Goal: Task Accomplishment & Management: Use online tool/utility

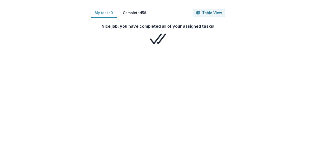
click at [139, 14] on button "Completed 58" at bounding box center [134, 13] width 31 height 10
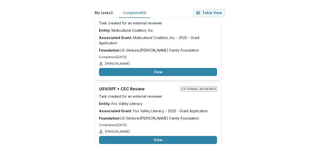
scroll to position [4019, 0]
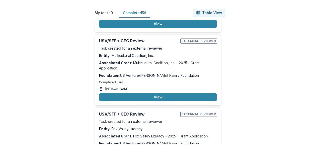
click at [86, 69] on div "My tasks 0 Completed 58 Table View Nice job, you have completed all of your ass…" at bounding box center [158, 81] width 151 height 162
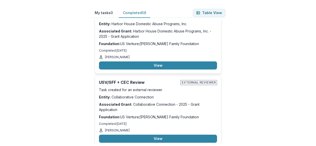
scroll to position [3516, 0]
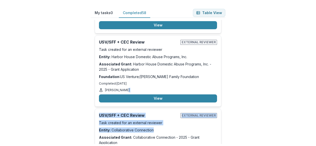
drag, startPoint x: 316, startPoint y: 66, endPoint x: 313, endPoint y: 21, distance: 44.4
click at [313, 21] on div "My tasks 0 Completed 58 Table View Nice job, you have completed all of your ass…" at bounding box center [158, 73] width 316 height 146
drag, startPoint x: 313, startPoint y: 21, endPoint x: 309, endPoint y: 55, distance: 34.0
click at [309, 55] on div "My tasks 0 Completed 58 Table View Nice job, you have completed all of your ass…" at bounding box center [158, 73] width 316 height 146
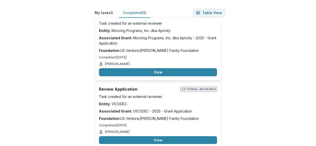
scroll to position [3163, 0]
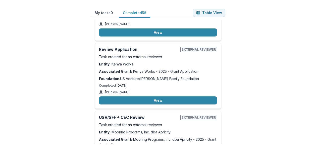
click at [297, 104] on div "My tasks 0 Completed 58 Table View Nice job, you have completed all of your ass…" at bounding box center [158, 73] width 316 height 146
click at [316, 74] on html "My tasks 0 Completed 58 Table View Nice job, you have completed all of your ass…" at bounding box center [158, 73] width 316 height 146
drag, startPoint x: 316, startPoint y: 75, endPoint x: 318, endPoint y: 101, distance: 26.0
click at [316, 101] on html "My tasks 0 Completed 58 Table View Nice job, you have completed all of your ass…" at bounding box center [158, 73] width 316 height 146
drag, startPoint x: 318, startPoint y: 101, endPoint x: 260, endPoint y: 112, distance: 59.1
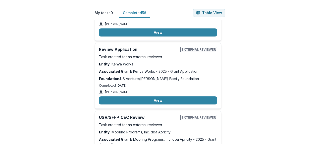
click at [260, 112] on div "My tasks 0 Completed 58 Table View Nice job, you have completed all of your ass…" at bounding box center [158, 73] width 316 height 146
click at [284, 67] on div "My tasks 0 Completed 58 Table View Nice job, you have completed all of your ass…" at bounding box center [158, 73] width 316 height 146
click at [174, 137] on p "Associated Grant: Mooring Programs, Inc. dba Apricity - 2025 - Grant Application" at bounding box center [158, 142] width 118 height 11
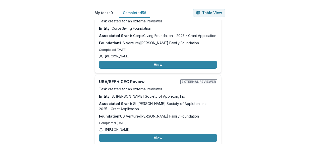
scroll to position [4270, 0]
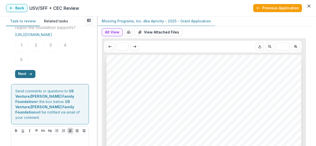
click at [23, 78] on button "Next" at bounding box center [25, 74] width 20 height 8
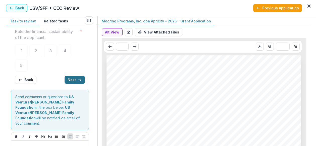
click at [23, 80] on button "Back" at bounding box center [25, 80] width 21 height 8
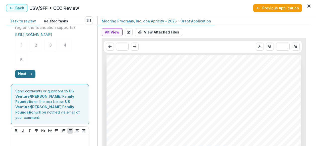
click at [33, 78] on button "Next" at bounding box center [25, 74] width 20 height 8
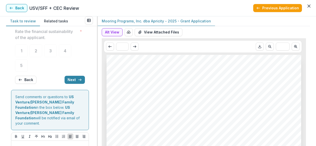
click at [93, 86] on div "**********" at bounding box center [51, 86] width 91 height 120
click at [80, 82] on button "Next" at bounding box center [75, 80] width 20 height 8
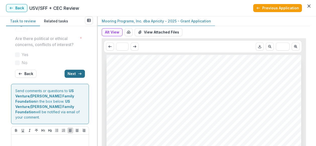
click at [79, 78] on button "Next" at bounding box center [75, 74] width 20 height 8
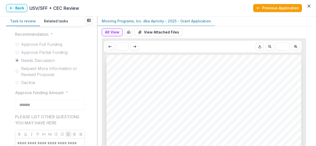
scroll to position [162, 0]
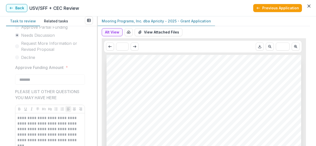
click at [15, 6] on button "Back" at bounding box center [16, 8] width 21 height 8
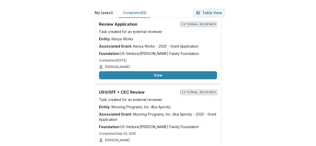
scroll to position [3163, 0]
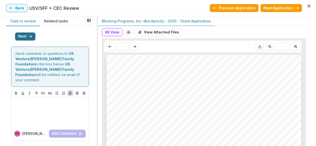
click at [19, 40] on button "Next" at bounding box center [25, 36] width 20 height 8
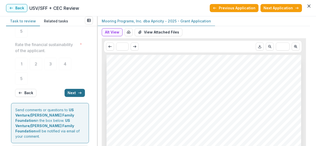
click at [71, 90] on button "Next" at bounding box center [75, 93] width 20 height 8
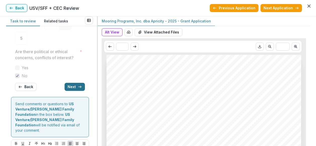
click at [71, 90] on button "Next" at bounding box center [75, 87] width 20 height 8
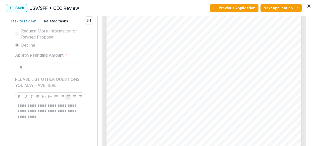
scroll to position [1258, 0]
click at [18, 7] on button "Back" at bounding box center [16, 8] width 21 height 8
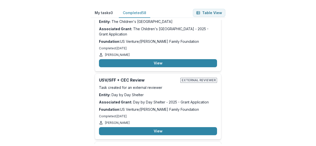
scroll to position [3817, 0]
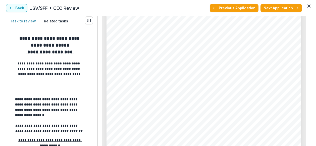
scroll to position [679, 0]
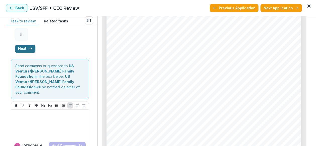
click at [23, 53] on button "Next" at bounding box center [25, 49] width 20 height 8
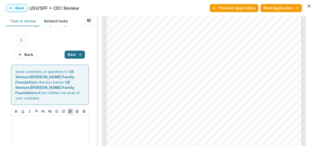
click at [71, 54] on button "Next" at bounding box center [75, 55] width 20 height 8
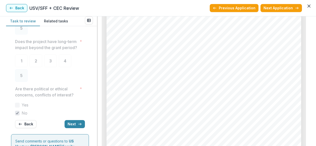
scroll to position [0, 0]
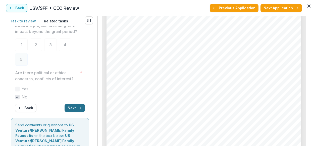
click at [75, 112] on button "Next" at bounding box center [75, 108] width 20 height 8
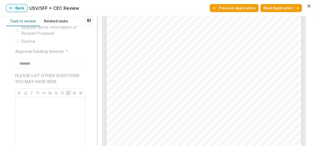
scroll to position [704, 0]
click at [13, 7] on button "Back" at bounding box center [16, 8] width 21 height 8
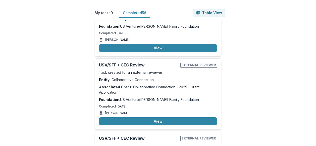
scroll to position [3591, 0]
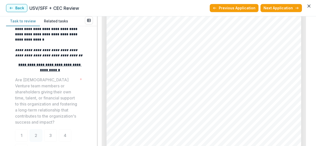
scroll to position [981, 0]
click at [16, 6] on button "Back" at bounding box center [16, 8] width 21 height 8
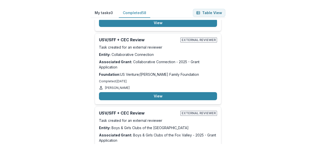
scroll to position [3566, 0]
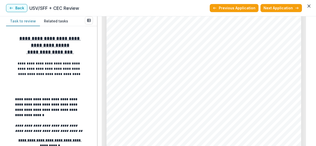
scroll to position [1283, 0]
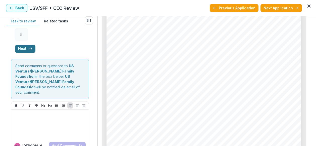
click at [21, 52] on button "Next" at bounding box center [25, 49] width 20 height 8
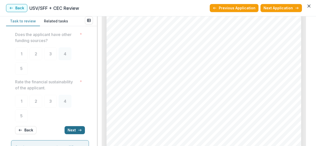
click at [73, 132] on button "Next" at bounding box center [75, 130] width 20 height 8
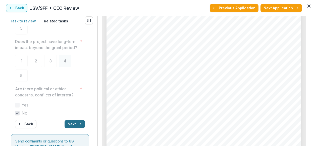
click at [73, 128] on button "Next" at bounding box center [75, 124] width 20 height 8
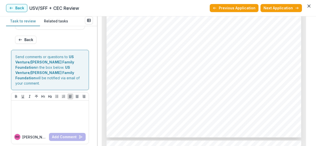
scroll to position [1233, 0]
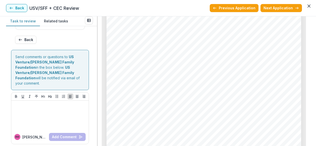
click at [16, 4] on header "Back USV/SFF + CEC Review Previous Application Next Application" at bounding box center [158, 8] width 316 height 16
click at [16, 7] on button "Back" at bounding box center [16, 8] width 21 height 8
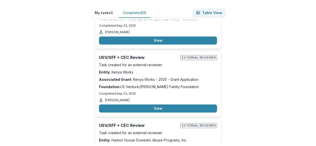
scroll to position [3440, 0]
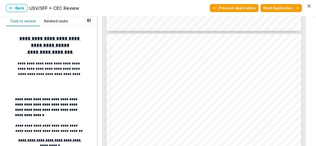
scroll to position [579, 0]
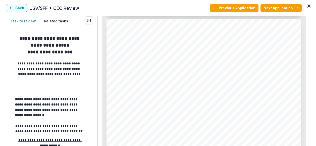
scroll to position [604, 0]
click at [16, 8] on button "Back" at bounding box center [16, 8] width 21 height 8
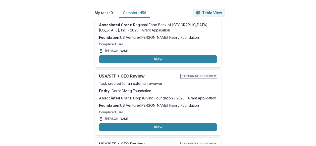
scroll to position [4170, 0]
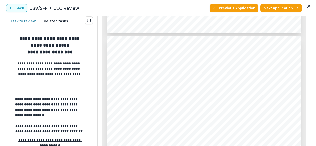
scroll to position [880, 0]
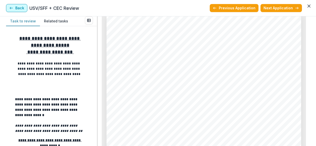
click at [18, 7] on button "Back" at bounding box center [16, 8] width 21 height 8
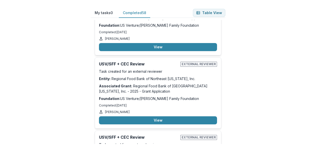
scroll to position [4144, 0]
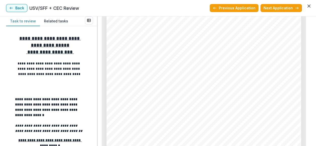
scroll to position [875, 0]
click at [23, 9] on button "Back" at bounding box center [16, 8] width 21 height 8
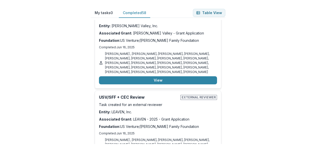
scroll to position [1478, 0]
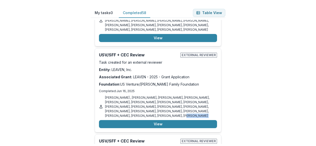
drag, startPoint x: 224, startPoint y: 62, endPoint x: 227, endPoint y: 86, distance: 24.4
click at [227, 86] on div "My tasks 0 Completed 58 Table View Nice job, you have completed all of your ass…" at bounding box center [158, 81] width 151 height 162
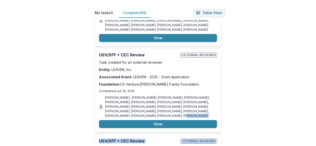
drag, startPoint x: 227, startPoint y: 86, endPoint x: 232, endPoint y: 87, distance: 4.7
click at [232, 87] on div "My tasks 0 Completed 58 Table View Nice job, you have completed all of your ass…" at bounding box center [158, 81] width 151 height 162
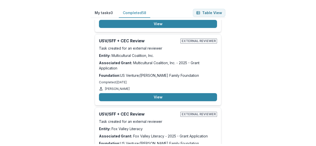
scroll to position [3994, 0]
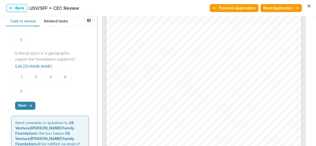
scroll to position [302, 0]
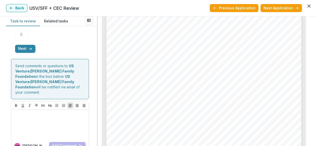
click at [25, 53] on button "Next" at bounding box center [25, 49] width 20 height 8
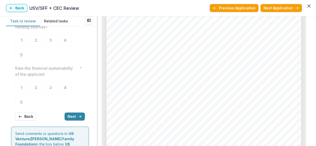
scroll to position [101, 0]
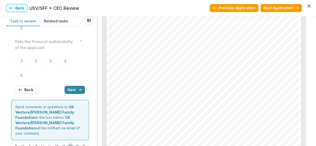
click at [73, 84] on div "**********" at bounding box center [50, 14] width 70 height 167
click at [72, 89] on button "Next" at bounding box center [75, 90] width 20 height 8
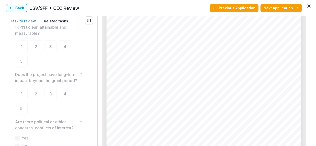
scroll to position [0, 0]
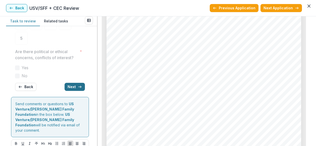
click at [72, 91] on button "Next" at bounding box center [75, 87] width 20 height 8
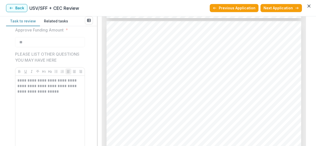
scroll to position [1484, 0]
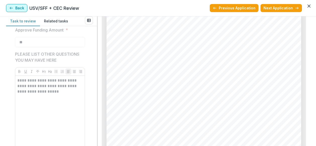
click at [19, 6] on button "Back" at bounding box center [16, 8] width 21 height 8
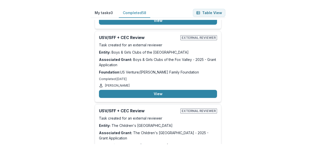
scroll to position [3717, 0]
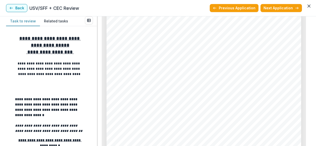
scroll to position [1006, 0]
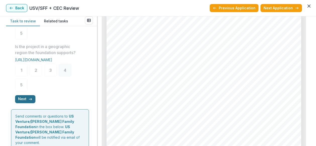
click at [20, 101] on button "Next" at bounding box center [25, 99] width 20 height 8
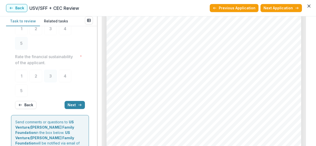
click at [86, 104] on div "**********" at bounding box center [50, 29] width 78 height 167
click at [74, 107] on button "Next" at bounding box center [75, 105] width 20 height 8
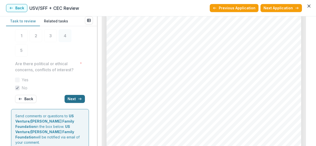
click at [74, 103] on button "Next" at bounding box center [75, 99] width 20 height 8
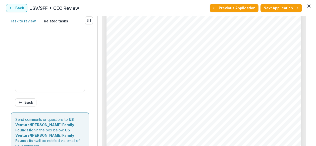
scroll to position [1207, 0]
click at [164, 93] on span "Family Foundation" at bounding box center [152, 93] width 32 height 4
click at [174, 82] on div "Page: 2 Day by Day Shelter - 2025 - Grant Application Submission Responses Appl…" at bounding box center [204, 119] width 195 height 276
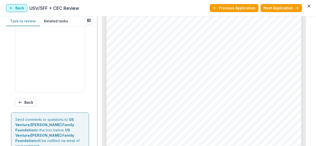
click at [13, 10] on button "Back" at bounding box center [16, 8] width 21 height 8
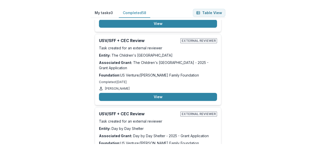
scroll to position [3742, 0]
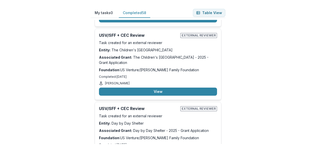
click at [151, 102] on div "USV/SFF + CEC Review External reviewer Task created for an external reviewer En…" at bounding box center [158, 135] width 127 height 66
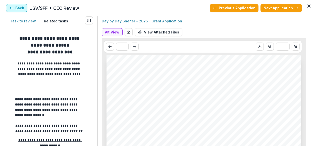
click at [21, 8] on button "Back" at bounding box center [16, 8] width 21 height 8
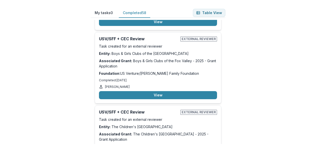
scroll to position [3717, 0]
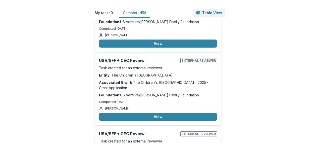
click at [287, 61] on div "My tasks 0 Completed 58 Table View Nice job, you have completed all of your ass…" at bounding box center [158, 73] width 316 height 146
drag, startPoint x: 316, startPoint y: 64, endPoint x: 317, endPoint y: 78, distance: 13.9
click at [316, 78] on html "My tasks 0 Completed 58 Table View Nice job, you have completed all of your ass…" at bounding box center [158, 73] width 316 height 146
drag, startPoint x: 317, startPoint y: 78, endPoint x: 245, endPoint y: 107, distance: 78.1
click at [245, 107] on div "My tasks 0 Completed 58 Table View Nice job, you have completed all of your ass…" at bounding box center [158, 73] width 316 height 146
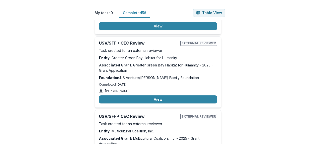
scroll to position [3893, 0]
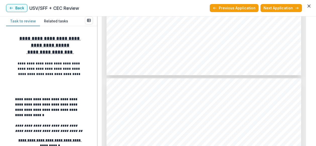
scroll to position [1082, 0]
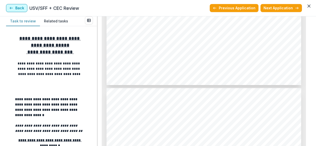
click at [22, 4] on button "Back" at bounding box center [16, 8] width 21 height 8
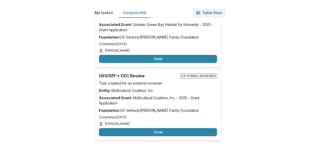
scroll to position [4019, 0]
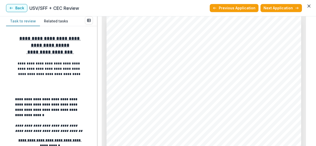
scroll to position [805, 0]
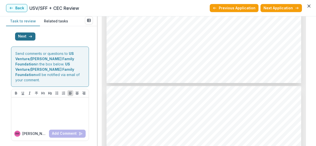
click at [22, 39] on button "Next" at bounding box center [25, 36] width 20 height 8
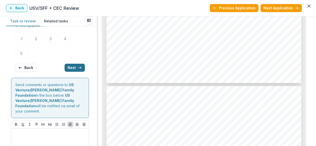
click at [71, 65] on button "Next" at bounding box center [75, 68] width 20 height 8
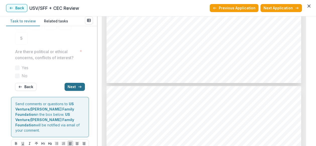
click at [70, 91] on button "Next" at bounding box center [75, 87] width 20 height 8
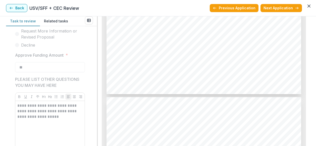
scroll to position [252, 0]
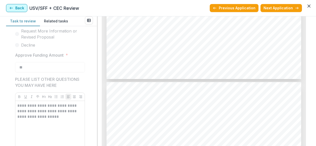
click at [20, 8] on button "Back" at bounding box center [16, 8] width 21 height 8
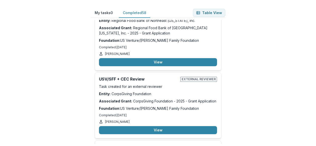
scroll to position [4245, 0]
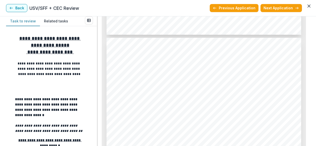
scroll to position [1157, 0]
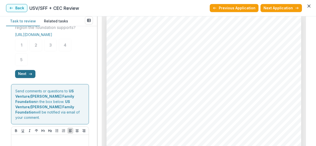
click at [27, 78] on button "Next" at bounding box center [25, 74] width 20 height 8
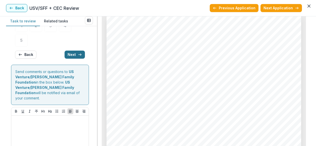
click at [67, 52] on button "Next" at bounding box center [75, 55] width 20 height 8
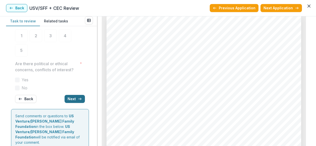
click at [68, 102] on button "Next" at bounding box center [75, 99] width 20 height 8
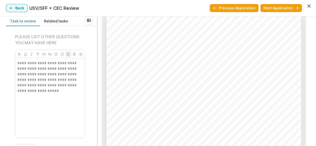
scroll to position [187, 0]
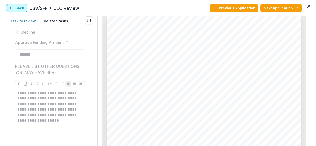
click at [14, 8] on button "Back" at bounding box center [16, 8] width 21 height 8
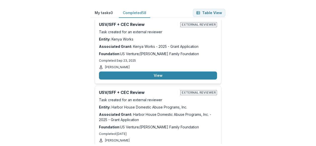
scroll to position [3490, 0]
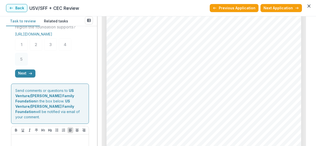
scroll to position [302, 0]
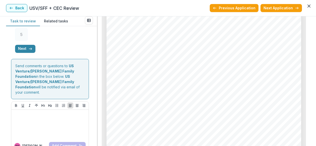
click at [27, 53] on button "Next" at bounding box center [25, 49] width 20 height 8
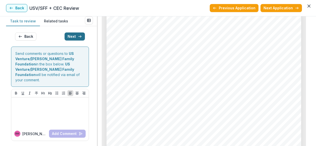
scroll to position [136, 0]
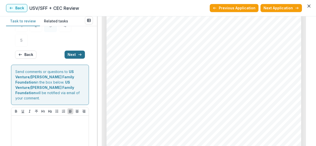
click at [65, 55] on button "Next" at bounding box center [75, 55] width 20 height 8
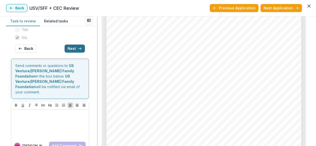
click at [66, 53] on button "Next" at bounding box center [75, 49] width 20 height 8
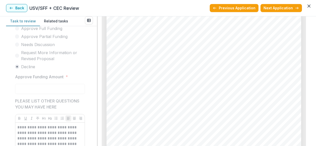
scroll to position [137, 0]
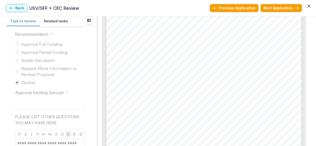
click at [20, 7] on button "Back" at bounding box center [16, 8] width 21 height 8
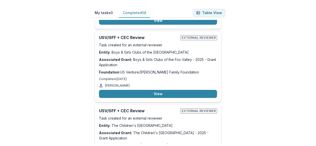
scroll to position [3692, 0]
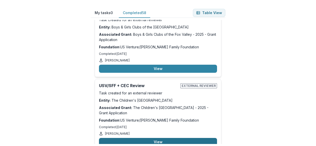
click at [153, 138] on button "View" at bounding box center [158, 142] width 118 height 8
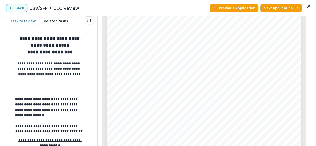
scroll to position [604, 0]
click at [18, 7] on button "Back" at bounding box center [16, 8] width 21 height 8
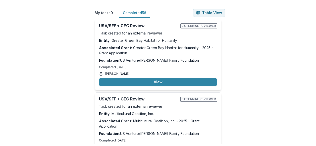
scroll to position [3968, 0]
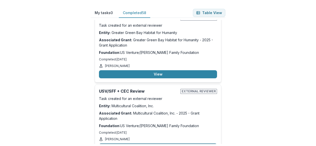
click at [147, 143] on button "View" at bounding box center [158, 147] width 118 height 8
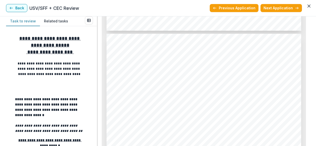
scroll to position [880, 0]
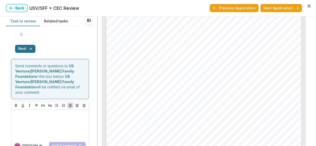
click at [24, 53] on button "Next" at bounding box center [25, 49] width 20 height 8
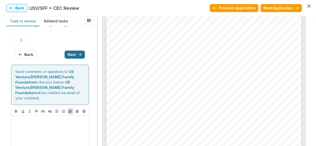
click at [73, 57] on button "Next" at bounding box center [75, 55] width 20 height 8
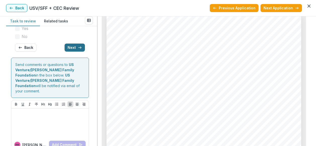
scroll to position [135, 0]
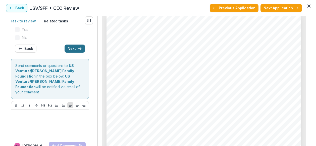
click at [75, 53] on button "Next" at bounding box center [75, 49] width 20 height 8
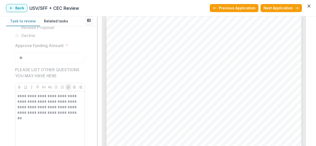
scroll to position [187, 0]
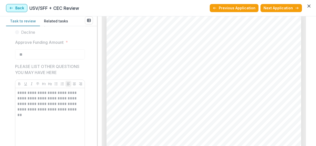
click at [12, 10] on icon "button" at bounding box center [11, 8] width 4 height 4
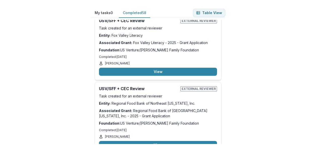
scroll to position [4119, 0]
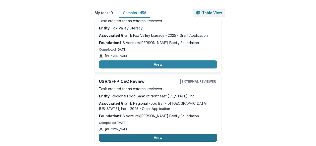
click at [133, 134] on button "View" at bounding box center [158, 138] width 118 height 8
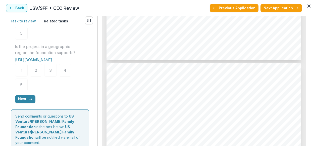
scroll to position [302, 0]
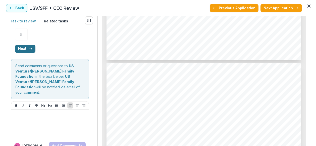
click at [25, 53] on button "Next" at bounding box center [25, 49] width 20 height 8
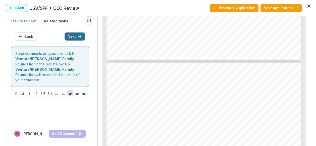
scroll to position [136, 0]
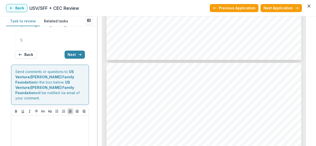
click at [74, 57] on button "Next" at bounding box center [75, 55] width 20 height 8
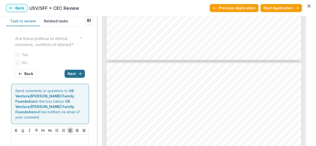
click at [73, 78] on button "Next" at bounding box center [75, 74] width 20 height 8
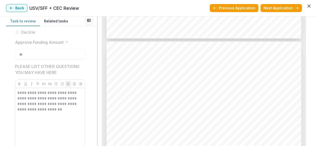
scroll to position [1157, 0]
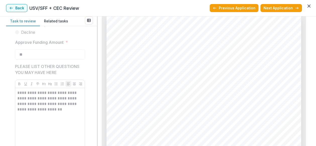
click at [22, 11] on button "Back" at bounding box center [16, 8] width 21 height 8
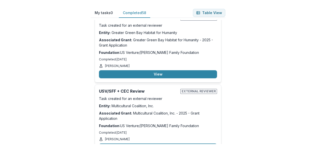
scroll to position [3943, 0]
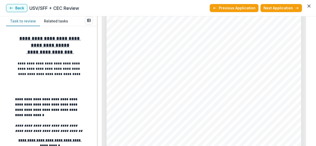
scroll to position [1182, 0]
click at [154, 79] on span "GRANT NAME" at bounding box center [149, 81] width 27 height 4
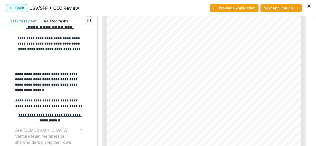
scroll to position [1233, 0]
click at [13, 9] on icon "button" at bounding box center [11, 8] width 4 height 4
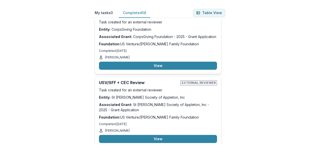
scroll to position [4270, 0]
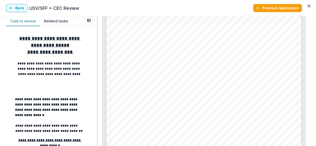
scroll to position [1207, 0]
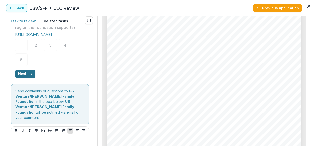
click at [27, 78] on button "Next" at bounding box center [25, 74] width 20 height 8
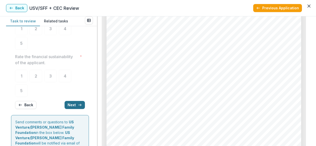
click at [75, 106] on button "Next" at bounding box center [75, 105] width 20 height 8
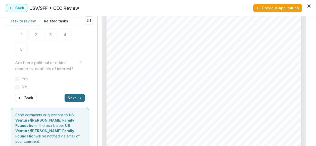
scroll to position [85, 0]
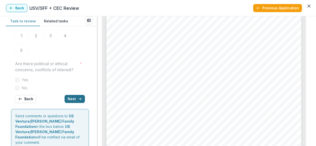
click at [75, 103] on button "Next" at bounding box center [75, 99] width 20 height 8
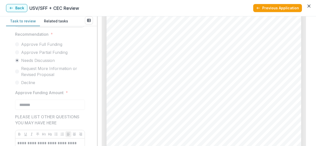
scroll to position [111, 0]
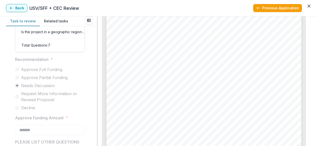
click at [167, 67] on div "Page: 5 Mooring Programs, Inc. dba Apricity - 2025 - Grant Application Total fu…" at bounding box center [204, 100] width 195 height 276
click at [147, 74] on span "Disorders (SUD):" at bounding box center [151, 75] width 30 height 4
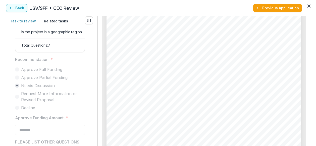
click at [147, 74] on span "Disorders (SUD):" at bounding box center [151, 75] width 30 height 4
click at [28, 12] on header "Back USV/SFF + CEC Review Previous Application" at bounding box center [158, 8] width 316 height 16
click at [23, 10] on button "Back" at bounding box center [16, 8] width 21 height 8
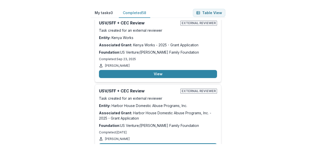
scroll to position [3465, 0]
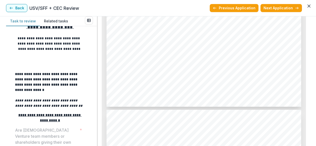
scroll to position [780, 0]
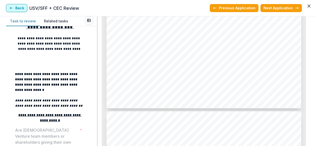
click at [15, 6] on button "Back" at bounding box center [16, 8] width 21 height 8
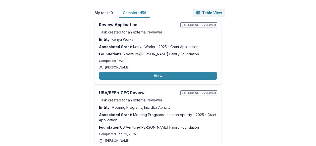
scroll to position [3189, 0]
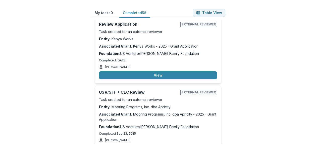
click at [131, 91] on div "USV/SFF + CEC Review External reviewer Task created for an external reviewer En…" at bounding box center [158, 121] width 127 height 71
click at [131, 144] on button "View" at bounding box center [158, 148] width 118 height 8
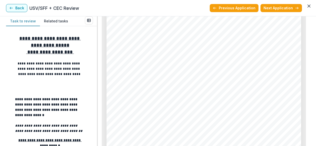
scroll to position [1484, 0]
click at [188, 77] on div "Page: 6 Mooring Programs, Inc. dba Apricity - 2025 - Grant Application List com…" at bounding box center [204, 102] width 195 height 276
click at [15, 8] on button "Back" at bounding box center [16, 8] width 21 height 8
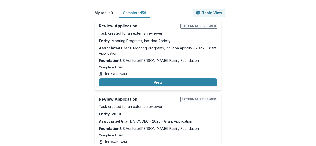
scroll to position [3038, 0]
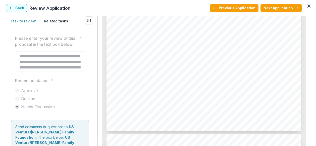
scroll to position [1333, 0]
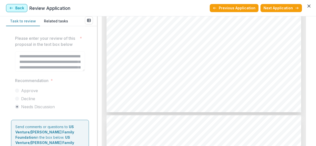
click at [24, 8] on button "Back" at bounding box center [16, 8] width 21 height 8
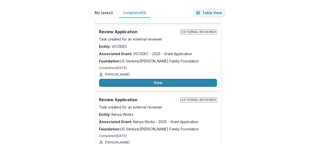
scroll to position [3138, 0]
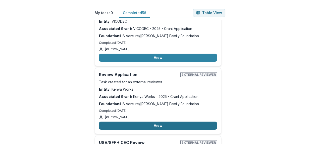
click at [150, 121] on button "View" at bounding box center [158, 125] width 118 height 8
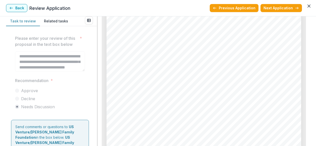
scroll to position [1233, 0]
click at [9, 11] on button "Back" at bounding box center [16, 8] width 21 height 8
